Goal: Transaction & Acquisition: Purchase product/service

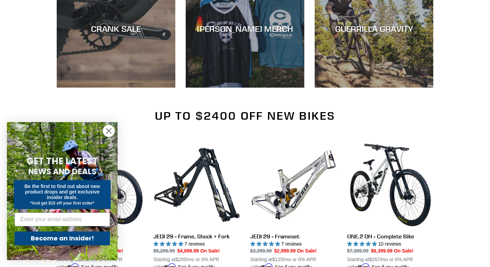
scroll to position [415, 0]
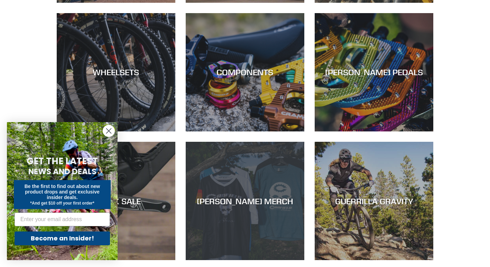
click at [284, 260] on div "CANFIELD MERCH" at bounding box center [245, 260] width 118 height 0
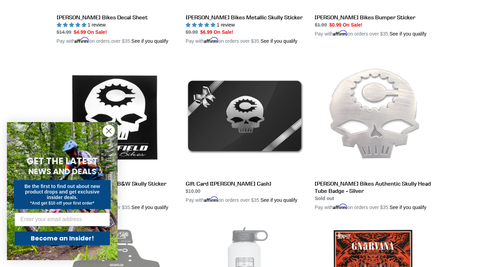
scroll to position [829, 0]
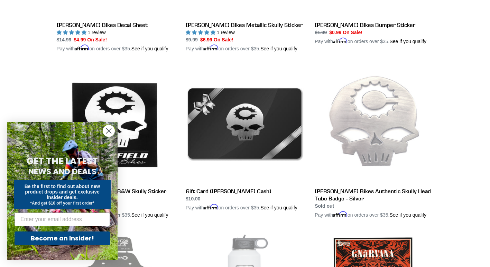
drag, startPoint x: 108, startPoint y: 132, endPoint x: 112, endPoint y: 133, distance: 3.9
click at [108, 132] on icon "Close dialog" at bounding box center [108, 131] width 5 height 5
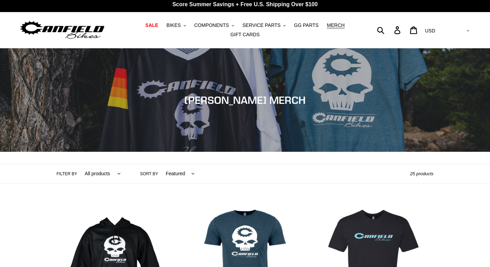
scroll to position [0, 0]
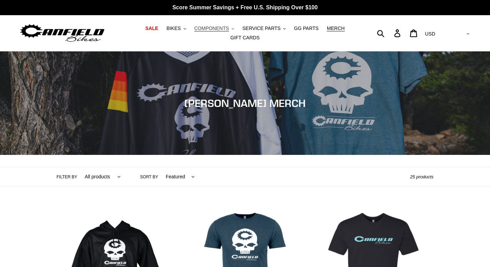
click at [204, 31] on span "COMPONENTS" at bounding box center [211, 29] width 35 height 6
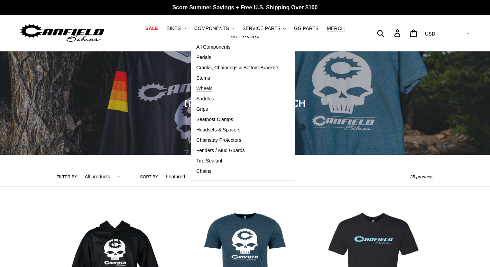
click at [196, 92] on span "Wheels" at bounding box center [204, 89] width 16 height 6
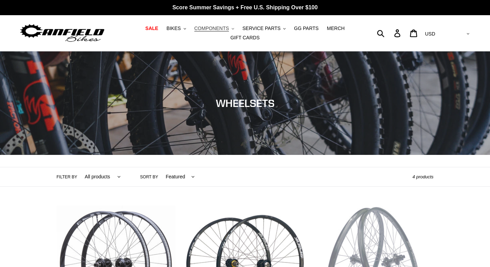
click at [198, 31] on span "COMPONENTS" at bounding box center [211, 29] width 35 height 6
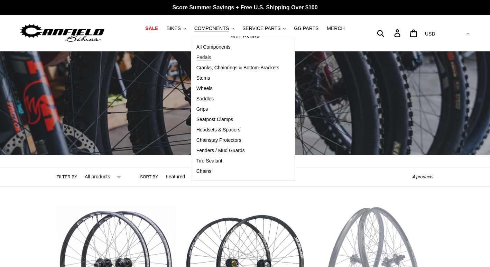
click at [196, 60] on span "Pedals" at bounding box center [203, 58] width 15 height 6
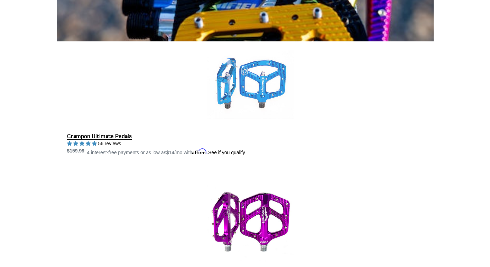
scroll to position [311, 0]
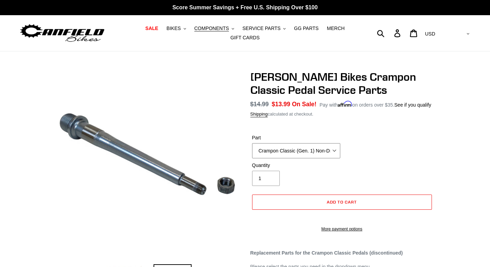
click at [334, 145] on select "Crampon Classic (Gen. 1) Non-Drive/Left Spindle Crampon Classic (Gen. 1) Drive/…" at bounding box center [296, 150] width 88 height 15
click at [252, 143] on select "Crampon Classic (Gen. 1) Non-Drive/Left Spindle Crampon Classic (Gen. 1) Drive/…" at bounding box center [296, 150] width 88 height 15
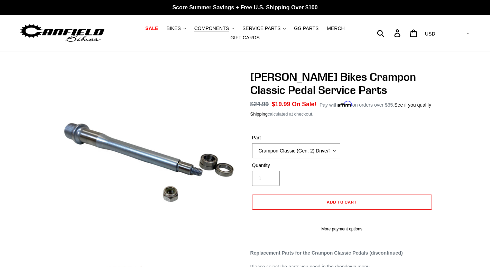
click at [332, 148] on select "Crampon Classic (Gen. 1) Non-Drive/Left Spindle Crampon Classic (Gen. 1) Drive/…" at bounding box center [296, 150] width 88 height 15
select select "Crampon Classic (Gen. 1) Drive/Right Side Spindle"
click at [252, 143] on select "Crampon Classic (Gen. 1) Non-Drive/Left Spindle Crampon Classic (Gen. 1) Drive/…" at bounding box center [296, 150] width 88 height 15
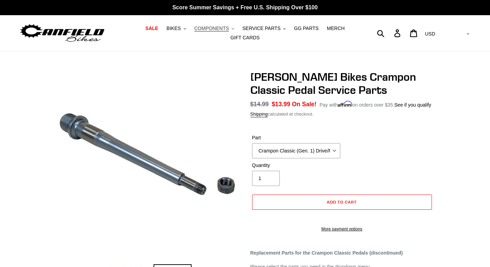
click at [201, 31] on span "COMPONENTS" at bounding box center [211, 29] width 35 height 6
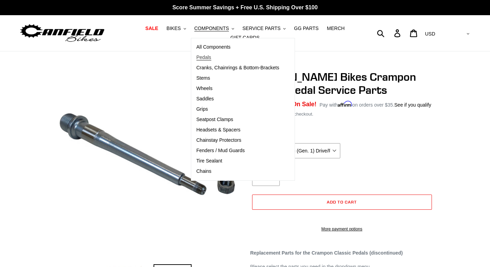
click at [196, 58] on span "Pedals" at bounding box center [203, 58] width 15 height 6
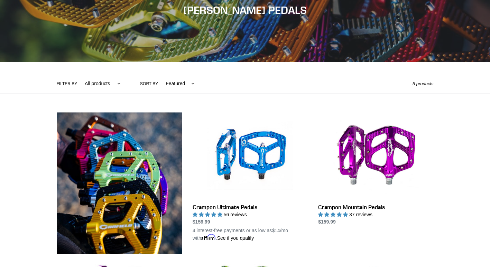
scroll to position [138, 0]
